Goal: Task Accomplishment & Management: Use online tool/utility

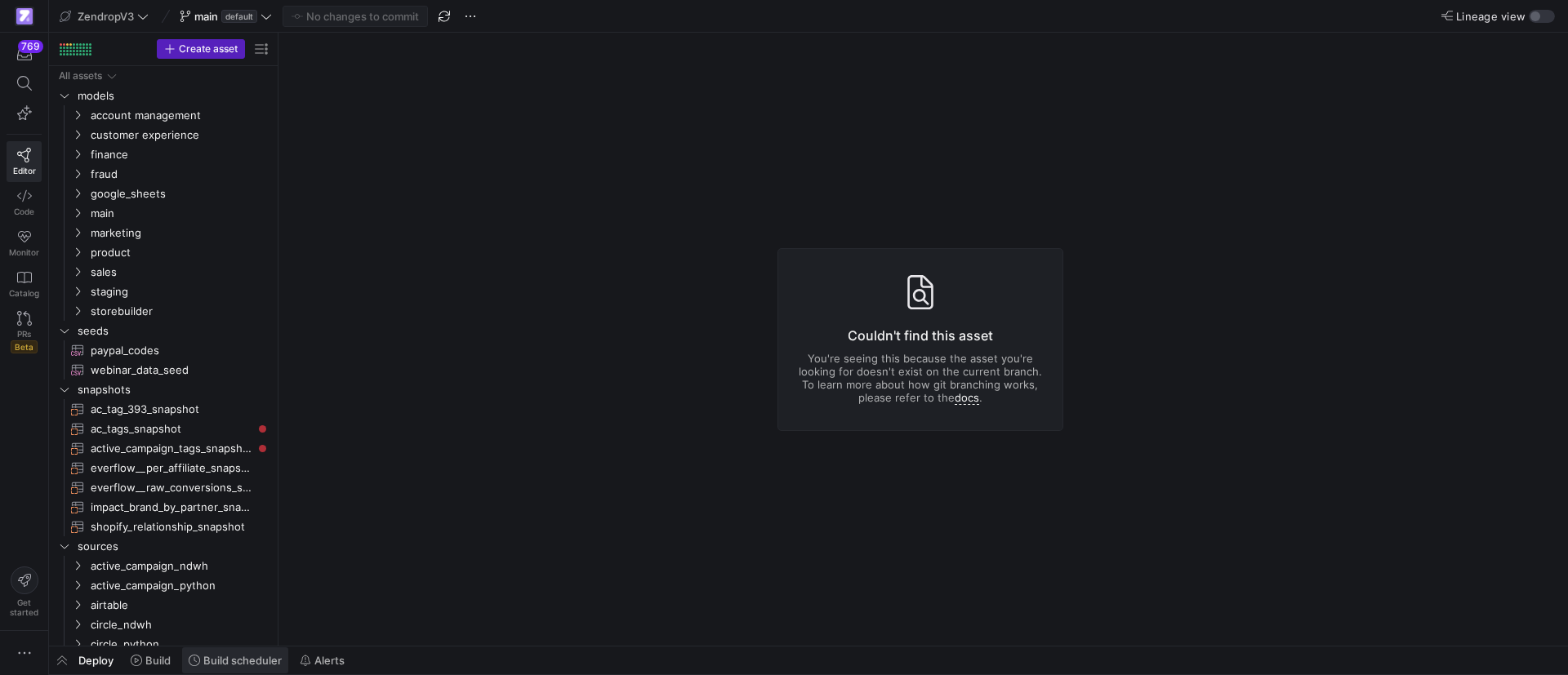
click at [250, 664] on span "Build scheduler" at bounding box center [242, 661] width 78 height 13
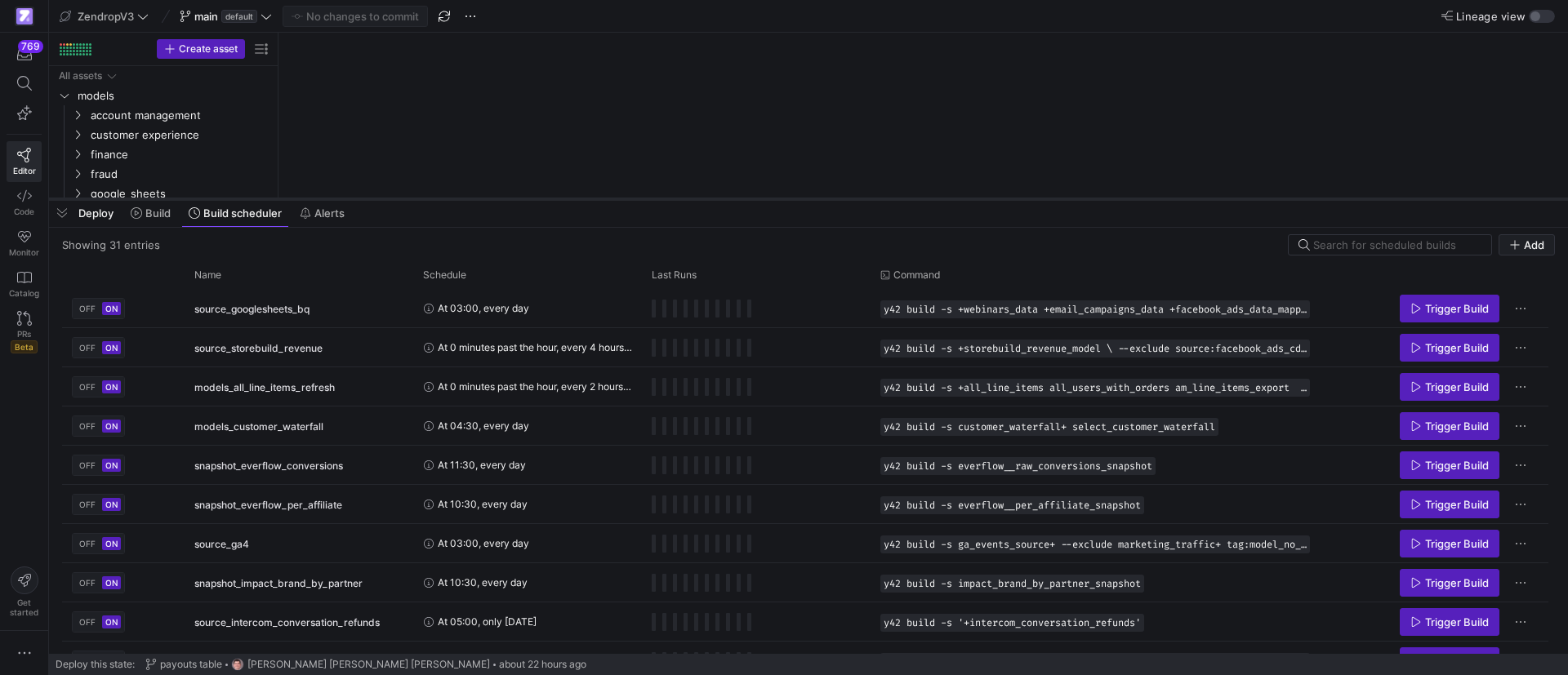
drag, startPoint x: 522, startPoint y: 375, endPoint x: 581, endPoint y: 162, distance: 221.0
click at [581, 196] on div at bounding box center [809, 199] width 1520 height 7
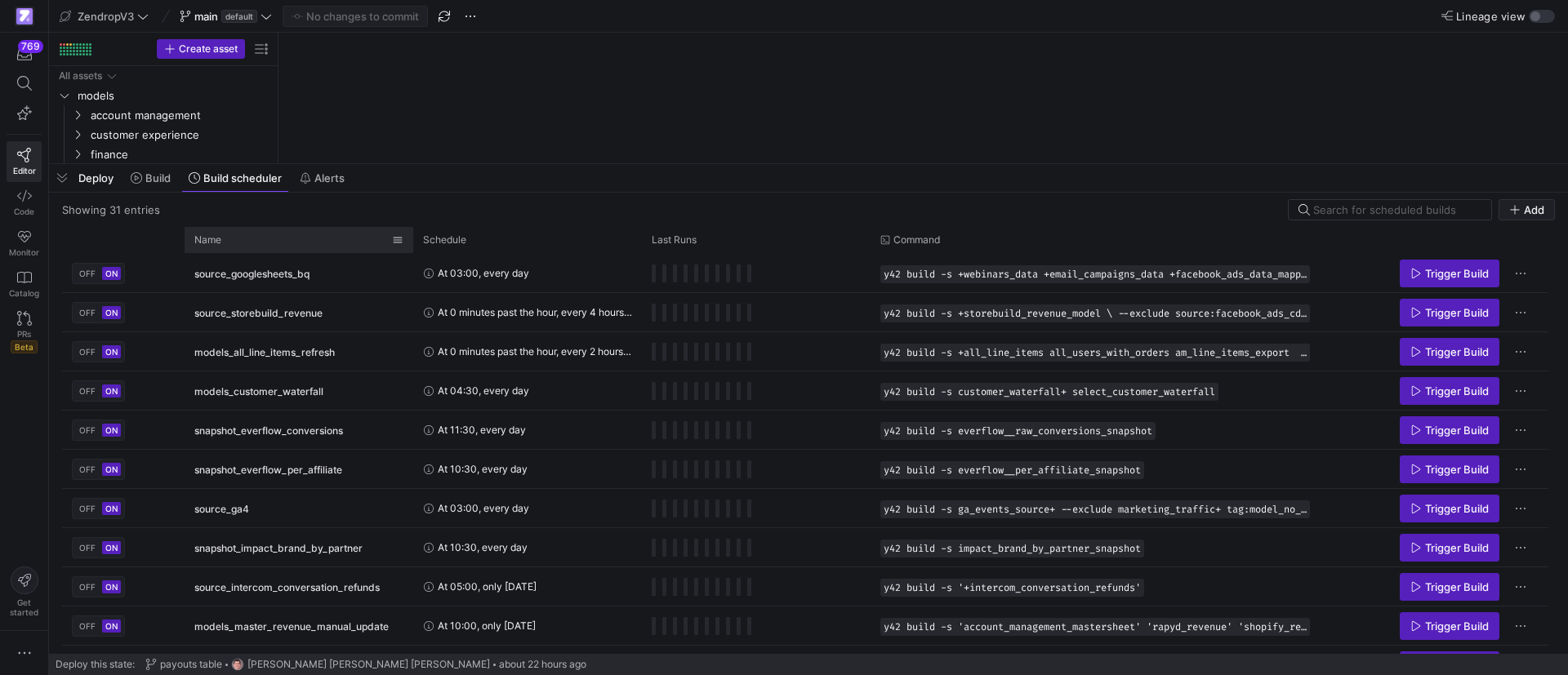
click at [241, 246] on div "Name" at bounding box center [293, 239] width 197 height 18
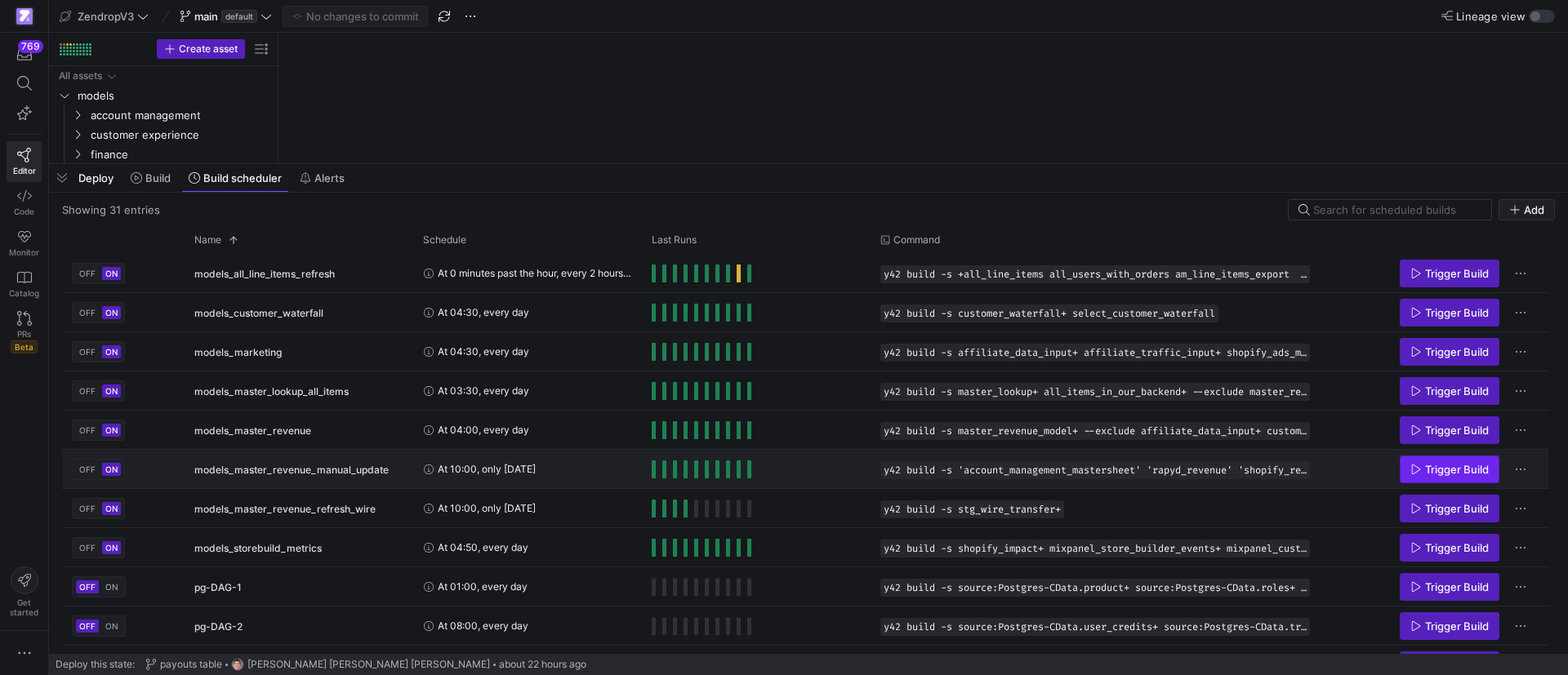
click at [1429, 458] on span "Press SPACE to select this row." at bounding box center [1449, 469] width 98 height 26
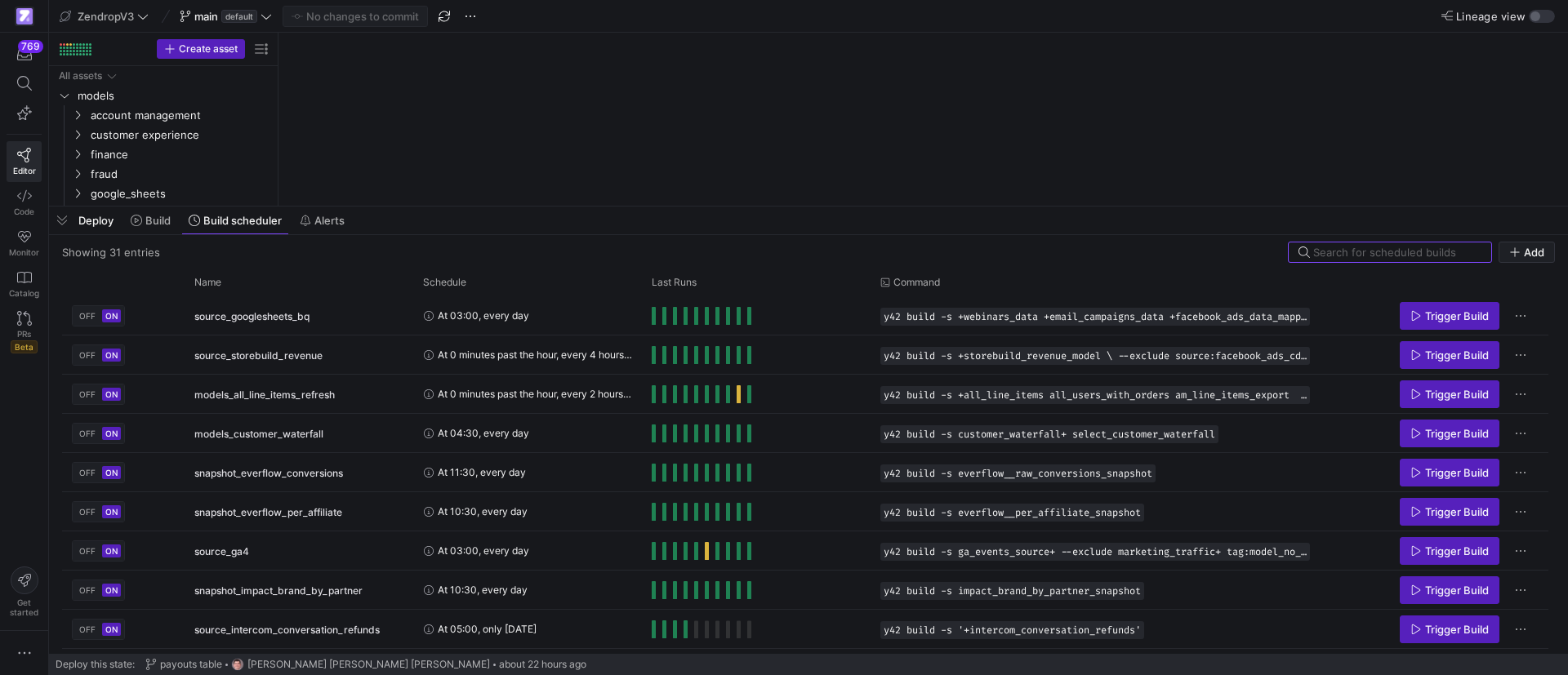
drag, startPoint x: 378, startPoint y: 375, endPoint x: 396, endPoint y: 204, distance: 171.9
click at [396, 204] on div at bounding box center [809, 206] width 1520 height 7
click at [289, 284] on div "Name" at bounding box center [293, 282] width 197 height 18
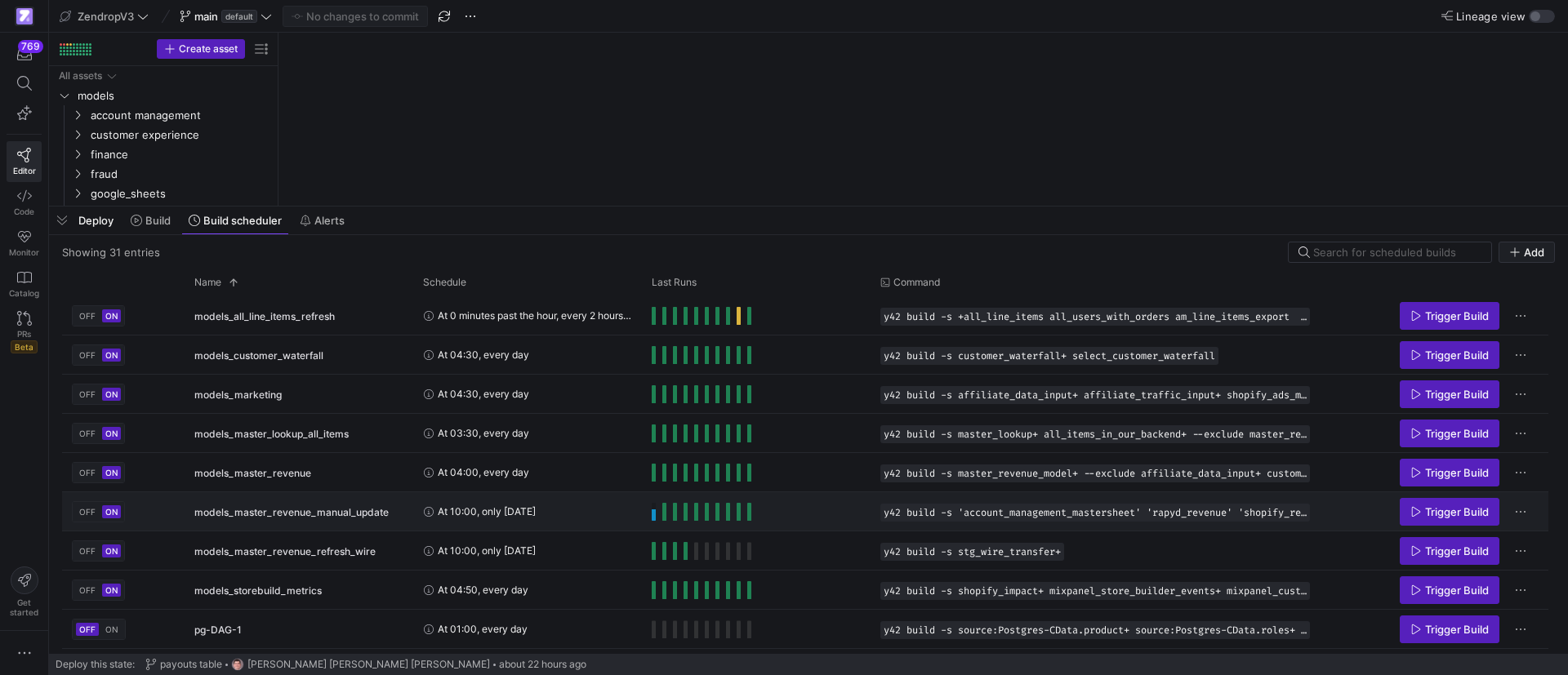
click at [654, 516] on span "Press SPACE to select this row." at bounding box center [654, 511] width 4 height 18
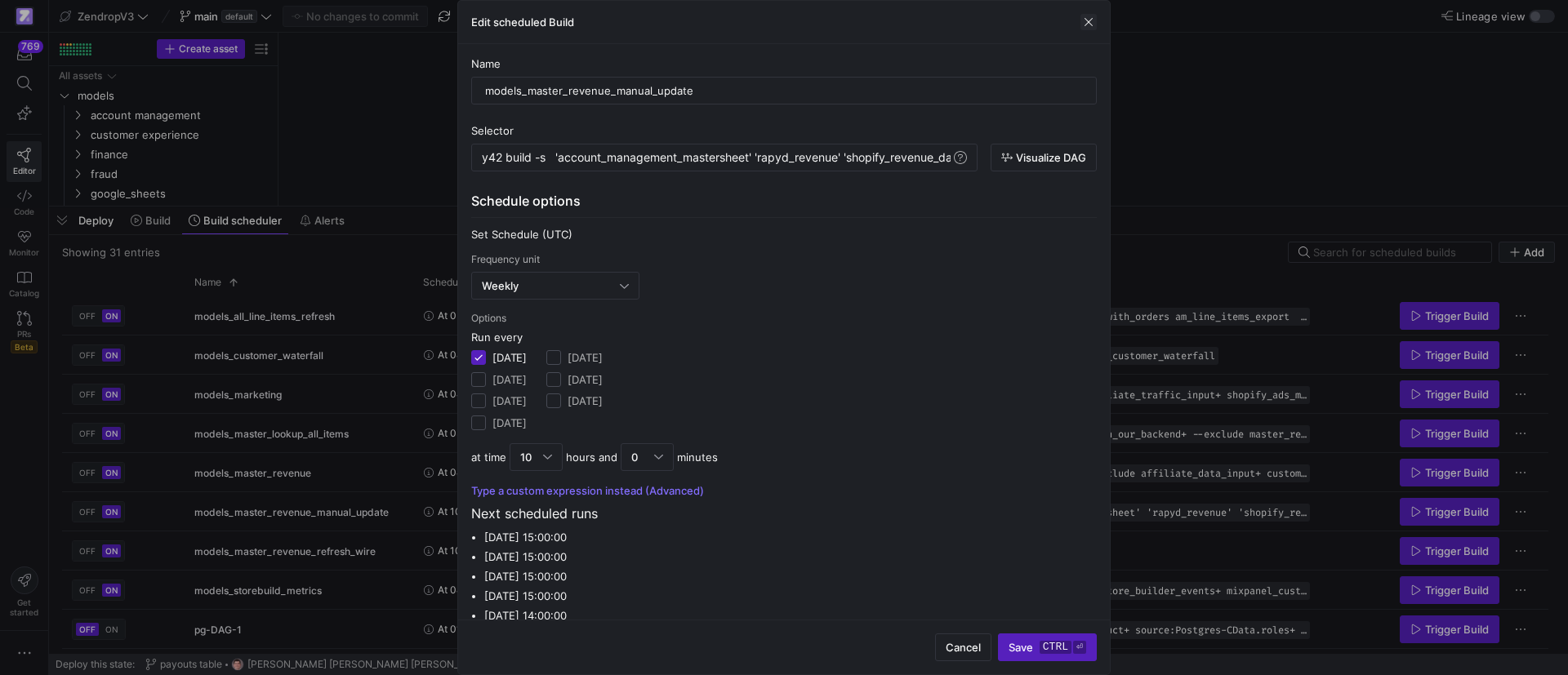
click at [1088, 17] on span "button" at bounding box center [1089, 22] width 17 height 17
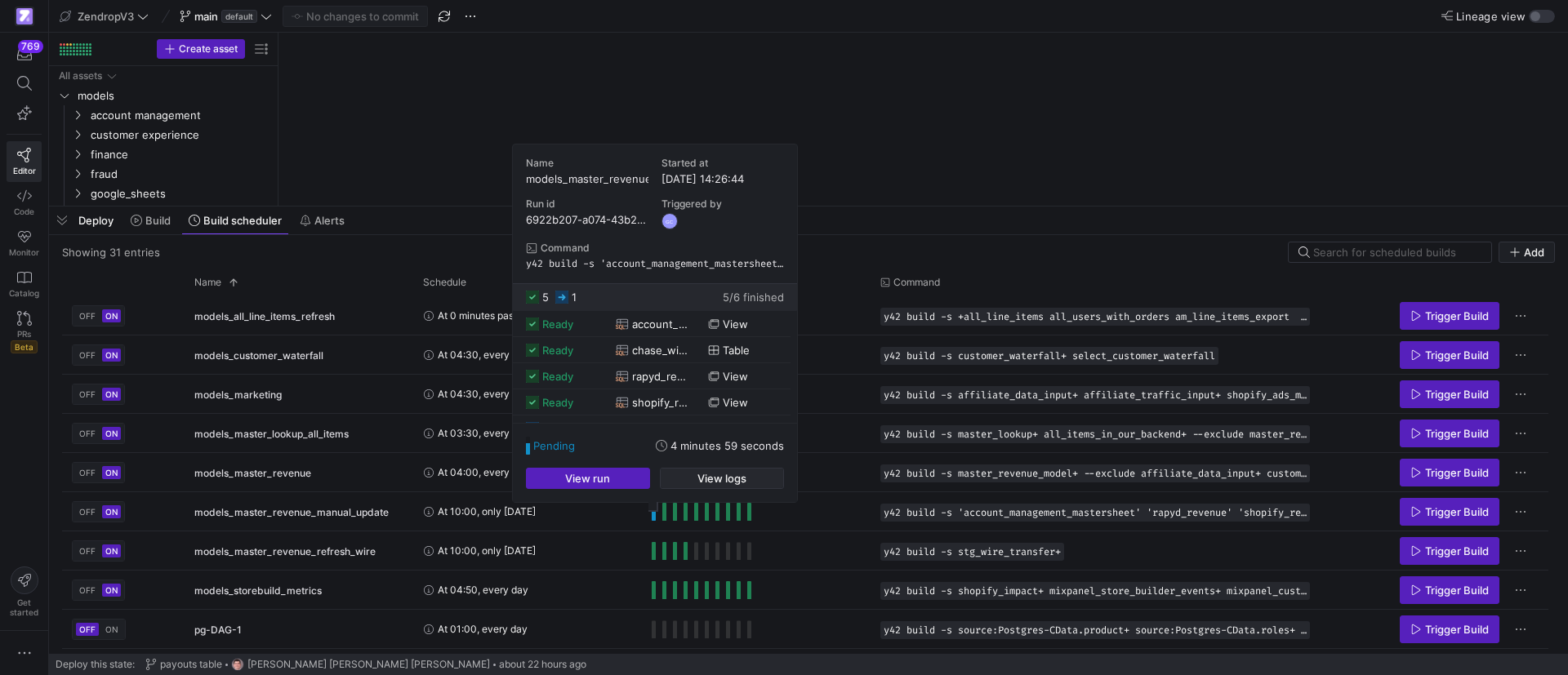
click at [694, 482] on span "button" at bounding box center [723, 479] width 123 height 20
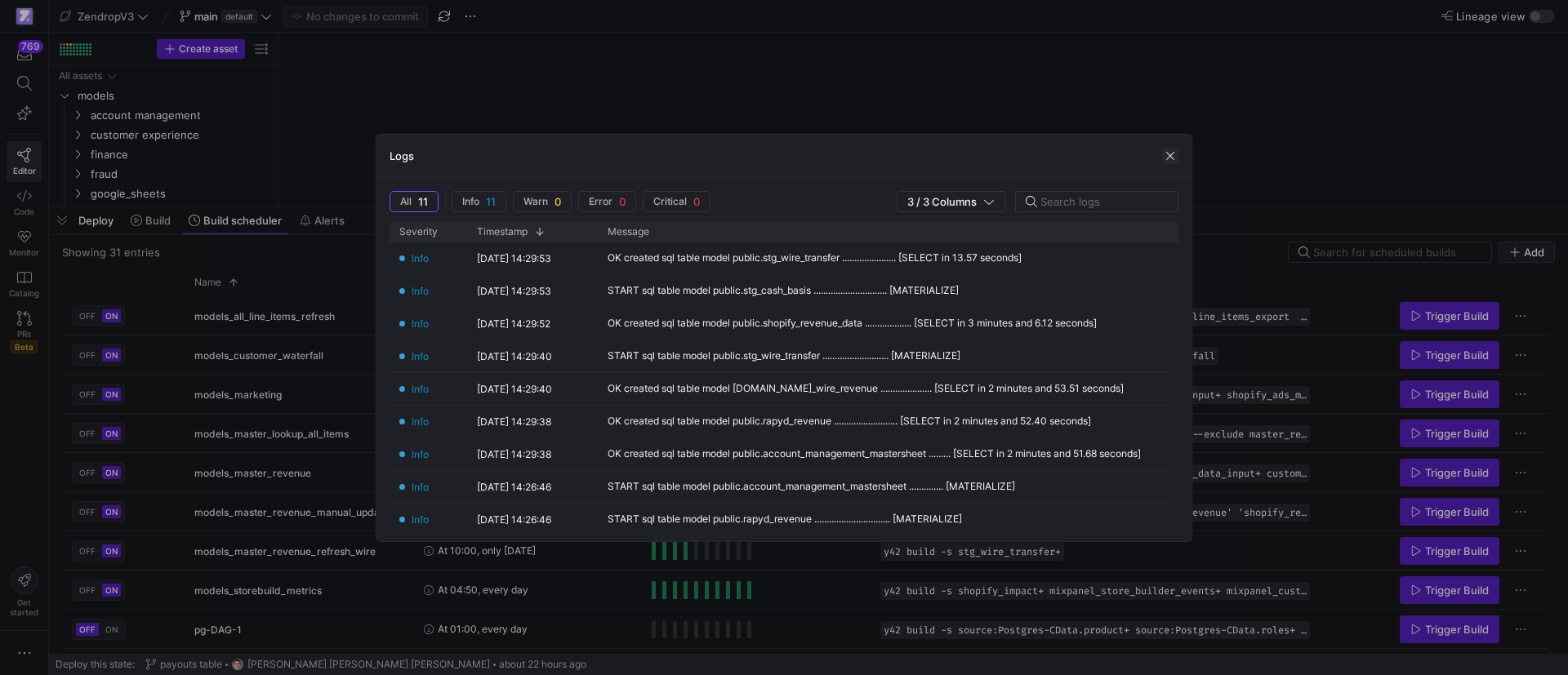
click at [1169, 155] on span "button" at bounding box center [1170, 156] width 17 height 17
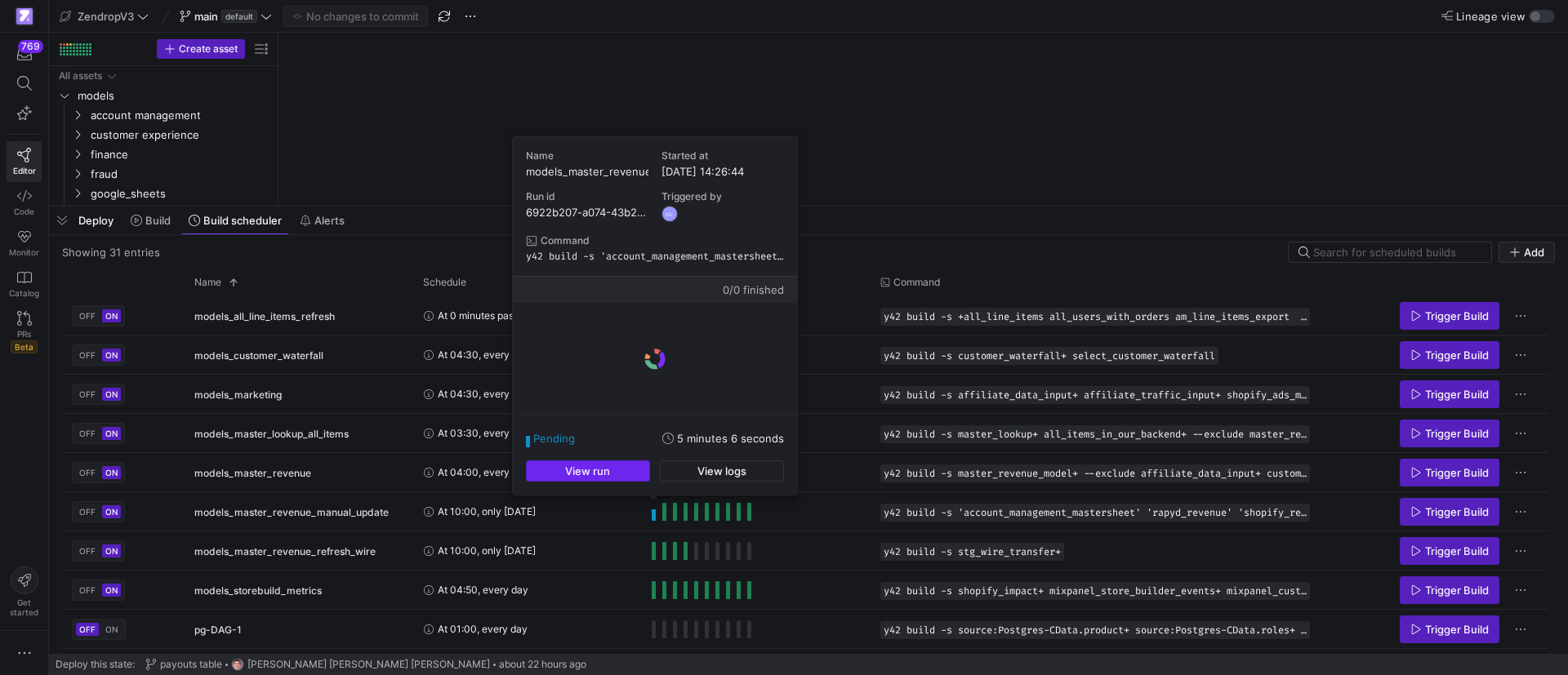
click at [590, 470] on span "View run" at bounding box center [588, 471] width 45 height 13
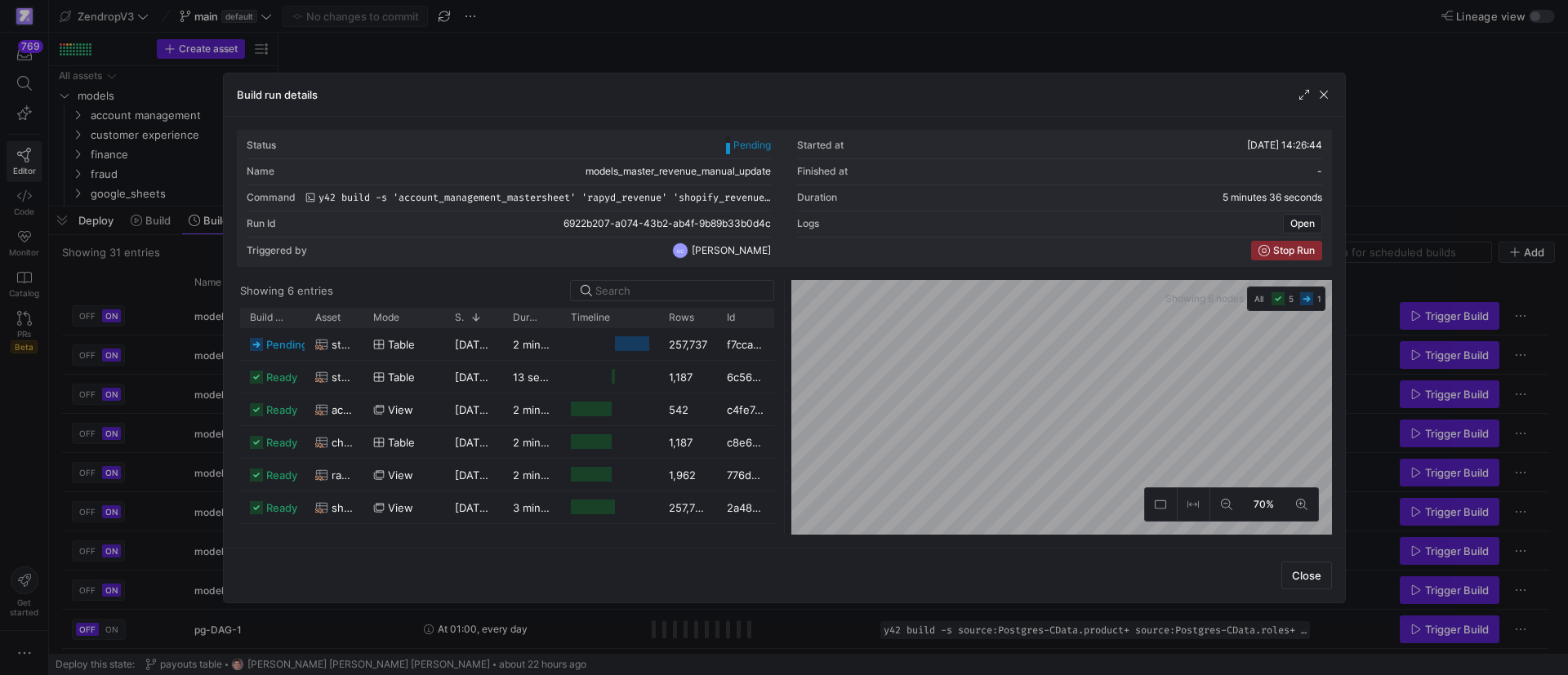
click at [1322, 91] on span "button" at bounding box center [1324, 95] width 17 height 17
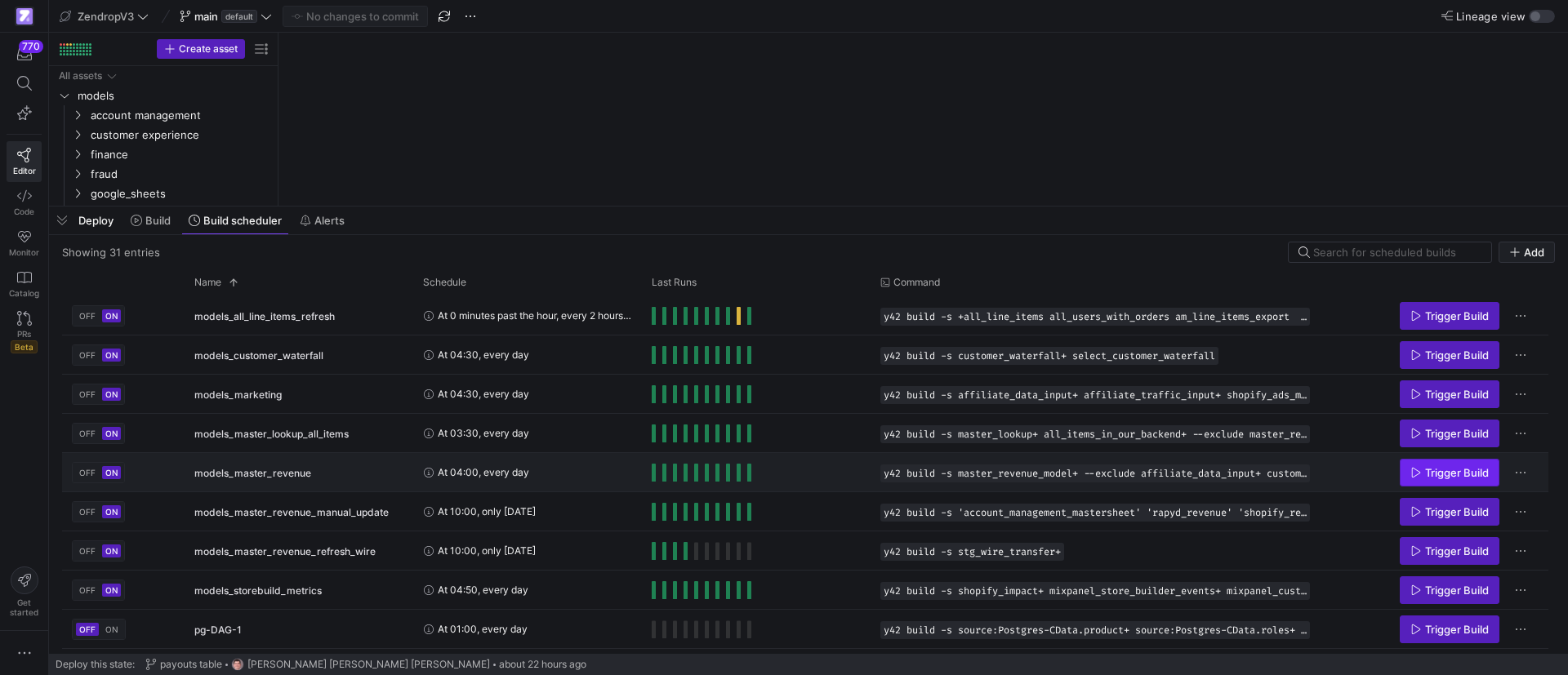
click at [1438, 465] on span "Press SPACE to select this row." at bounding box center [1449, 473] width 98 height 26
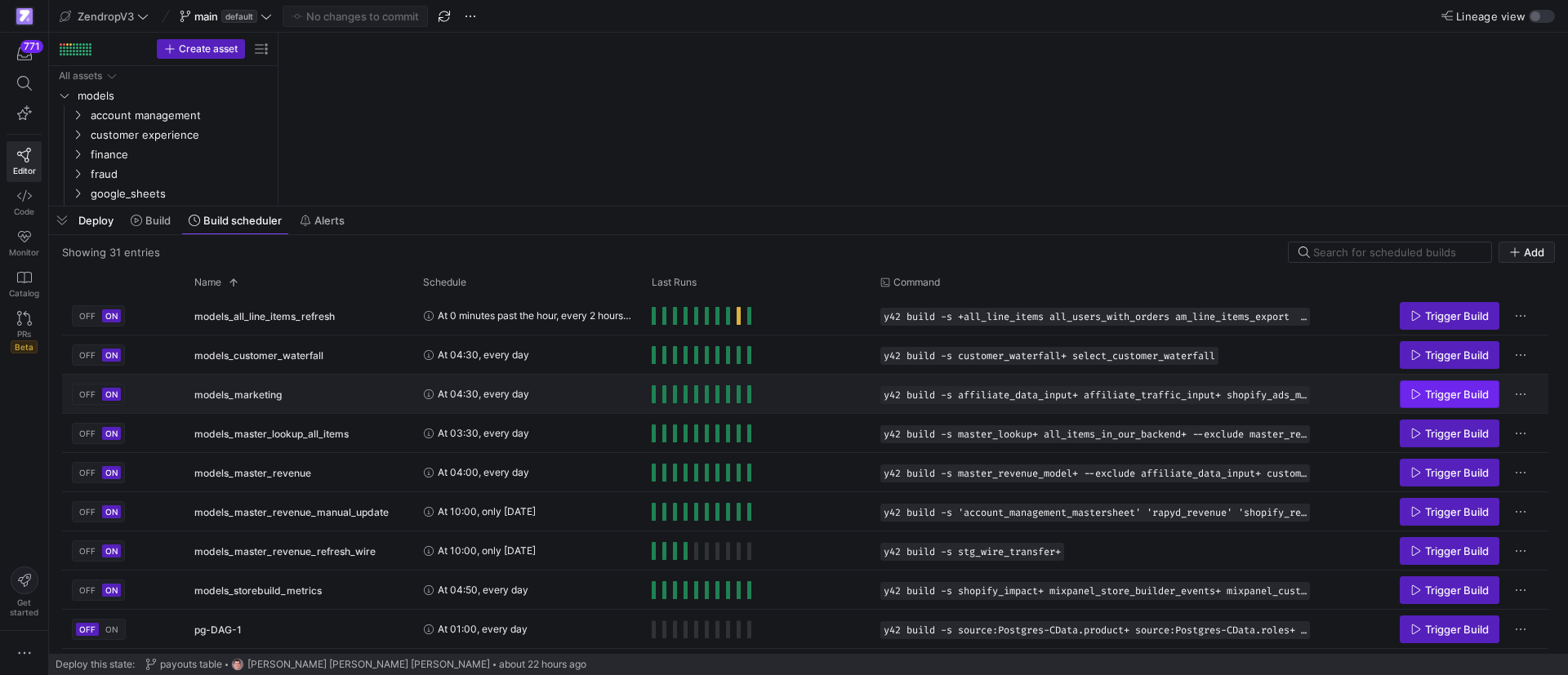
click at [1434, 402] on span "Press SPACE to select this row." at bounding box center [1449, 395] width 98 height 26
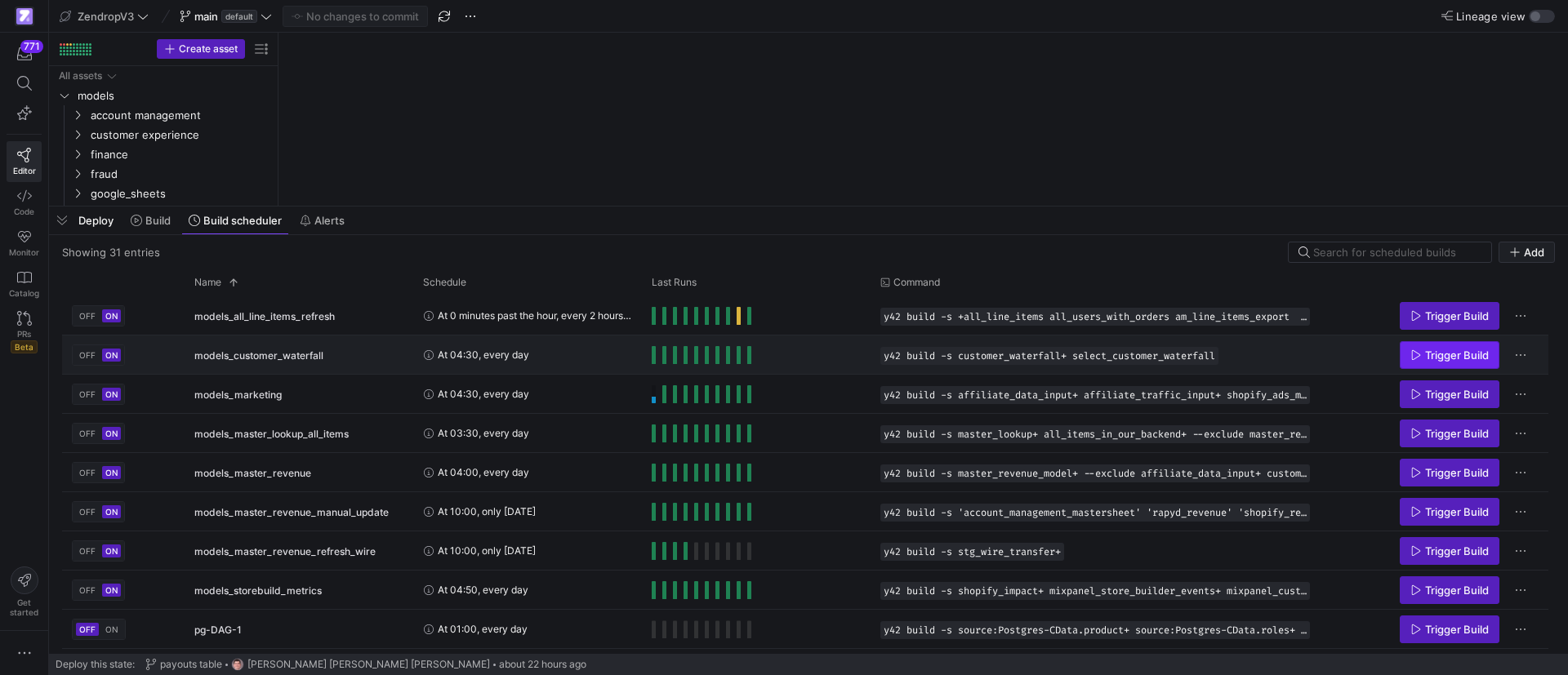
click at [1437, 346] on span "Press SPACE to select this row." at bounding box center [1449, 356] width 98 height 26
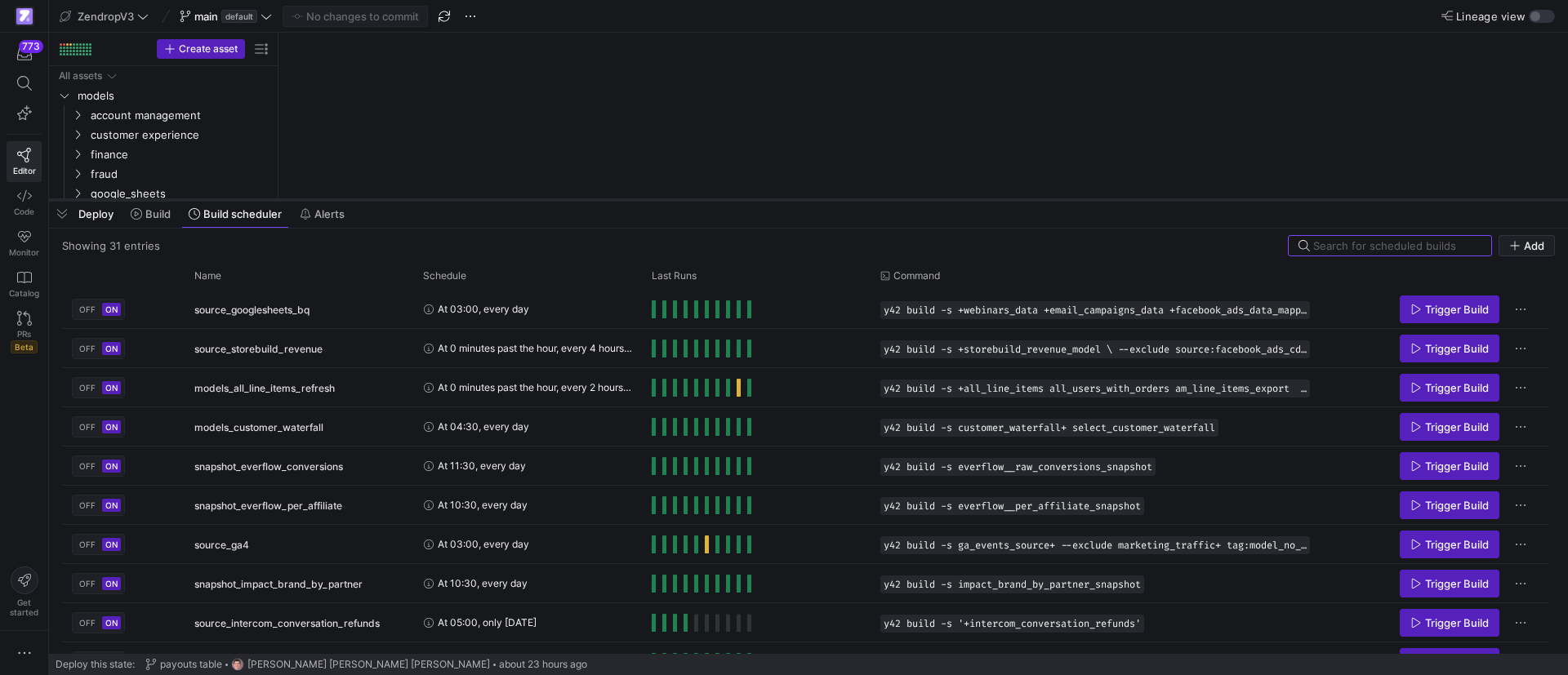
drag, startPoint x: 723, startPoint y: 378, endPoint x: 753, endPoint y: 201, distance: 179.5
click at [753, 201] on div at bounding box center [809, 199] width 1520 height 7
click at [242, 275] on div "Name" at bounding box center [293, 276] width 197 height 18
